Goal: Task Accomplishment & Management: Use online tool/utility

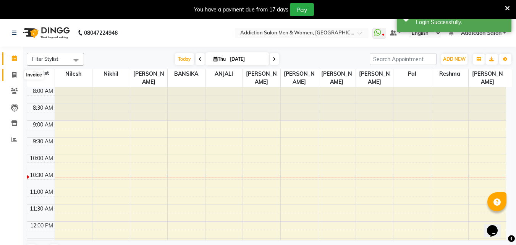
click at [11, 77] on span at bounding box center [14, 75] width 13 height 9
select select "6595"
select select "service"
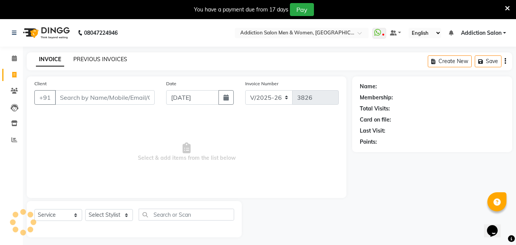
click at [85, 61] on link "PREVIOUS INVOICES" at bounding box center [100, 59] width 54 height 7
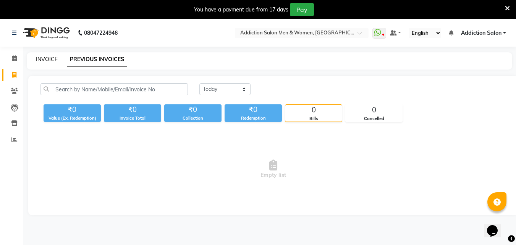
click at [54, 56] on link "INVOICE" at bounding box center [47, 59] width 22 height 7
select select "6595"
select select "service"
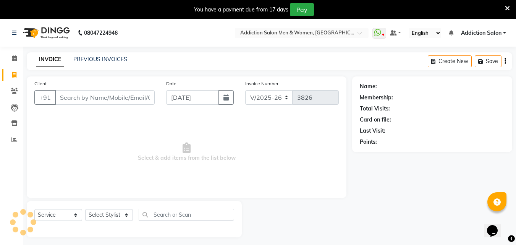
scroll to position [19, 0]
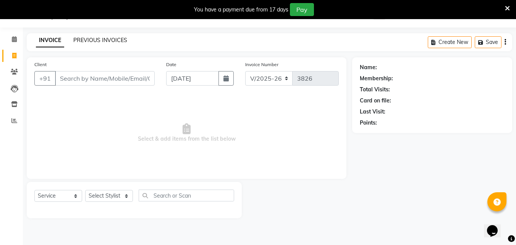
click at [120, 40] on link "PREVIOUS INVOICES" at bounding box center [100, 40] width 54 height 7
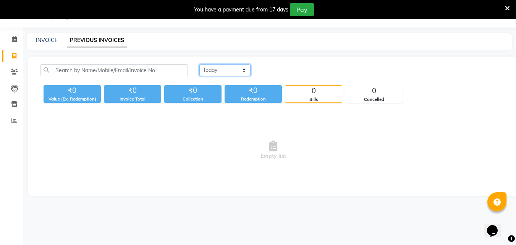
click at [236, 64] on select "[DATE] [DATE] Custom Range" at bounding box center [224, 70] width 51 height 12
click at [199, 64] on select "[DATE] [DATE] Custom Range" at bounding box center [224, 70] width 51 height 12
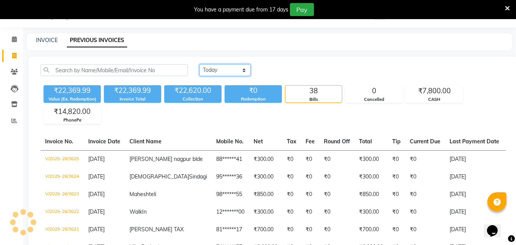
click at [237, 72] on select "[DATE] [DATE] Custom Range" at bounding box center [224, 70] width 51 height 12
select select "range"
click at [199, 64] on select "[DATE] [DATE] Custom Range" at bounding box center [224, 70] width 51 height 12
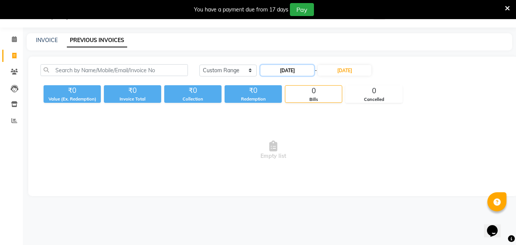
click at [279, 73] on input "[DATE]" at bounding box center [286, 70] width 53 height 11
select select "9"
select select "2025"
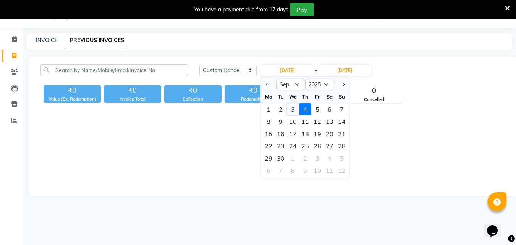
click at [292, 108] on div "3" at bounding box center [293, 109] width 12 height 12
type input "[DATE]"
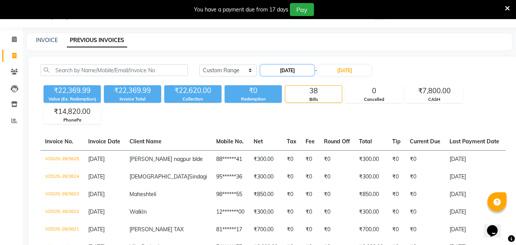
click at [294, 69] on input "[DATE]" at bounding box center [286, 70] width 53 height 11
select select "9"
select select "2025"
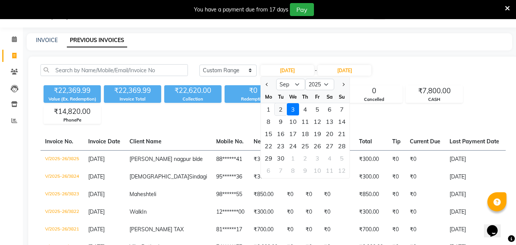
click at [280, 110] on div "2" at bounding box center [280, 109] width 12 height 12
type input "[DATE]"
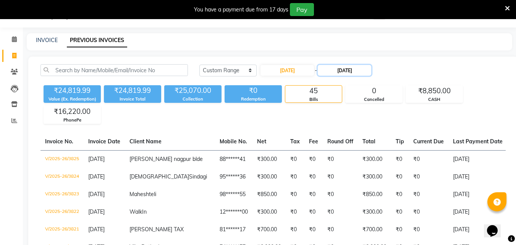
click at [333, 71] on input "[DATE]" at bounding box center [344, 70] width 53 height 11
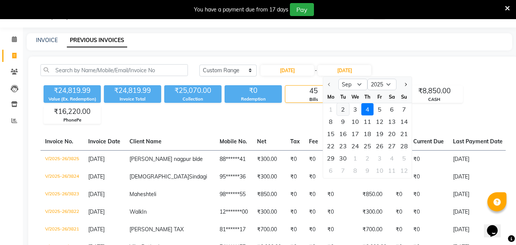
click at [342, 111] on div "2" at bounding box center [343, 109] width 12 height 12
type input "[DATE]"
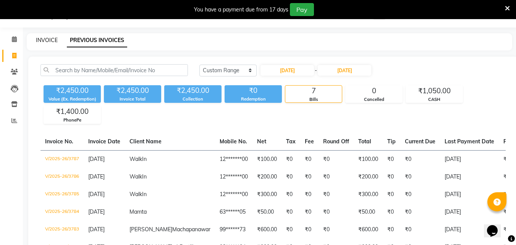
click at [50, 42] on link "INVOICE" at bounding box center [47, 40] width 22 height 7
select select "6595"
select select "service"
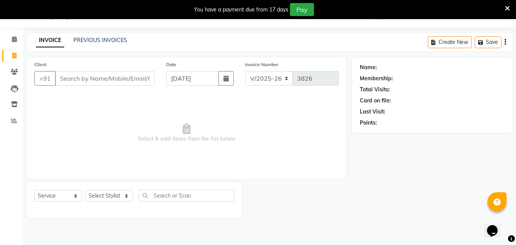
drag, startPoint x: 20, startPoint y: 260, endPoint x: 276, endPoint y: 113, distance: 294.2
click at [276, 113] on span "Select & add items from the list below" at bounding box center [186, 133] width 304 height 76
click at [107, 37] on link "PREVIOUS INVOICES" at bounding box center [100, 40] width 54 height 7
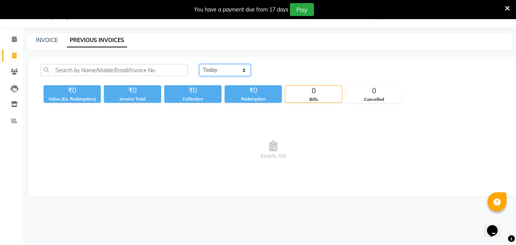
click at [216, 69] on select "[DATE] [DATE] Custom Range" at bounding box center [224, 70] width 51 height 12
click at [199, 64] on select "[DATE] [DATE] Custom Range" at bounding box center [224, 70] width 51 height 12
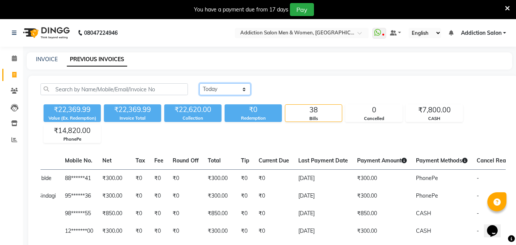
click at [222, 92] on select "[DATE] [DATE] Custom Range" at bounding box center [224, 89] width 51 height 12
select select "[DATE]"
click at [199, 83] on select "[DATE] [DATE] Custom Range" at bounding box center [224, 89] width 51 height 12
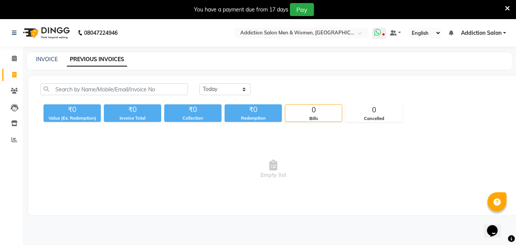
click at [383, 33] on icon at bounding box center [383, 35] width 2 height 4
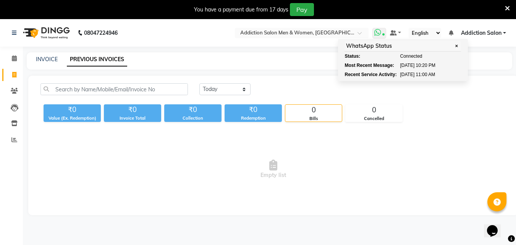
click at [407, 77] on span "[DATE]" at bounding box center [407, 74] width 15 height 7
click at [426, 60] on ul "Status: Connected Most Recent Message: [DATE] 10:20 PM Recent Service Activity:…" at bounding box center [402, 65] width 116 height 25
click at [476, 60] on div "INVOICE PREVIOUS INVOICES" at bounding box center [265, 59] width 476 height 8
